Goal: Task Accomplishment & Management: Use online tool/utility

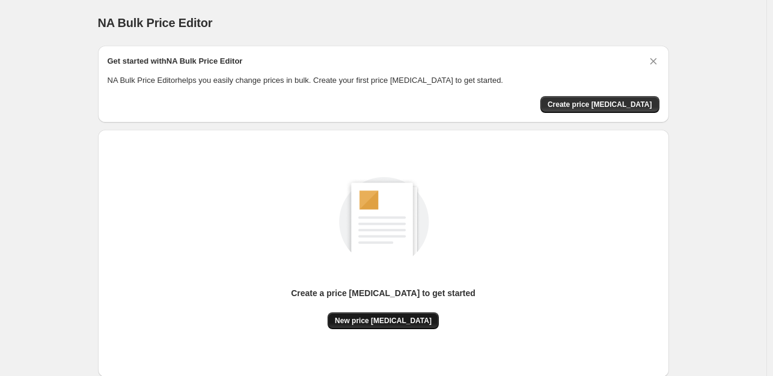
click at [390, 319] on span "New price [MEDICAL_DATA]" at bounding box center [383, 321] width 97 height 10
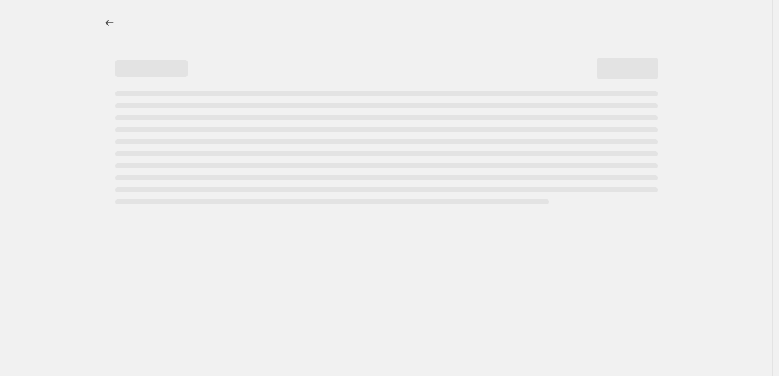
select select "percentage"
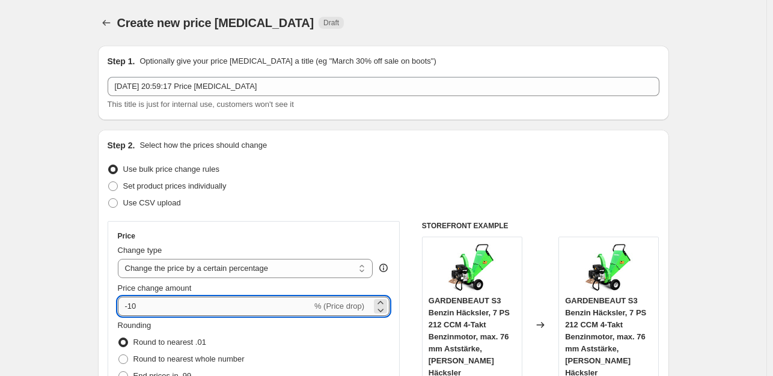
click at [142, 309] on input "-10" at bounding box center [215, 306] width 194 height 19
type input "-1"
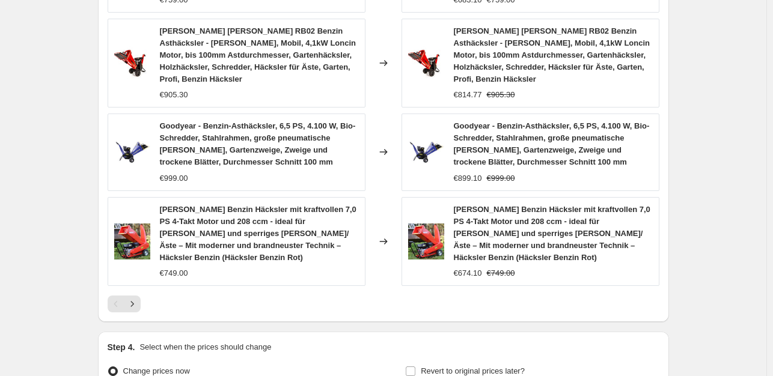
scroll to position [953, 0]
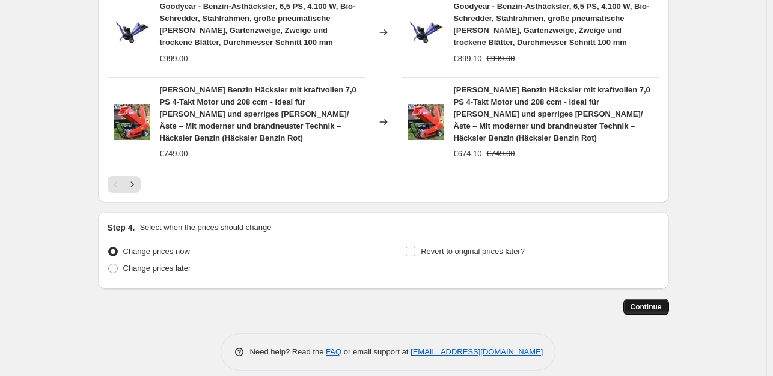
type input "-35"
click at [651, 303] on span "Continue" at bounding box center [646, 308] width 31 height 10
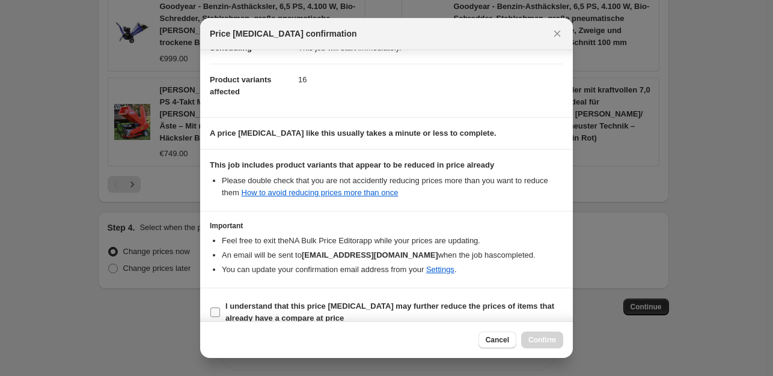
scroll to position [129, 0]
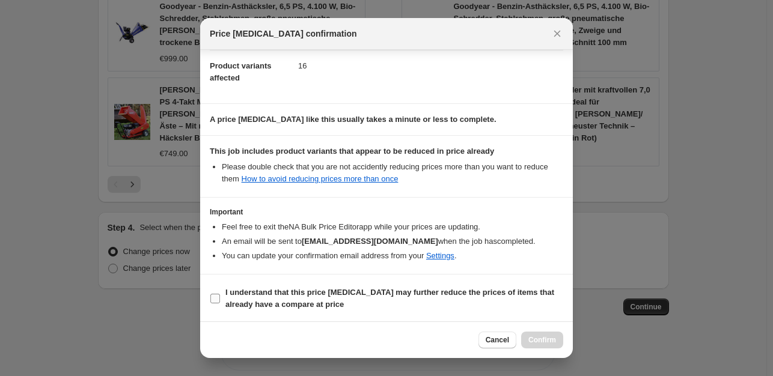
click at [214, 297] on input "I understand that this price change job may further reduce the prices of items …" at bounding box center [215, 299] width 10 height 10
checkbox input "true"
click at [551, 340] on span "Confirm" at bounding box center [543, 341] width 28 height 10
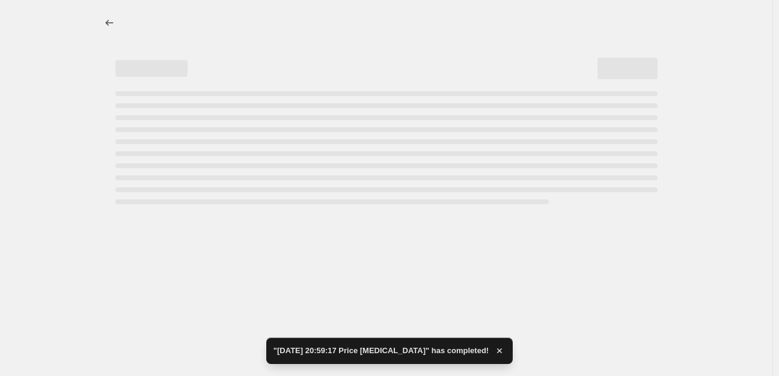
select select "percentage"
